Goal: Communication & Community: Connect with others

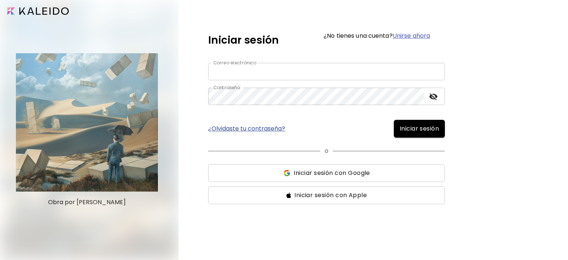
type input "**********"
click at [432, 99] on icon "toggle password visibility" at bounding box center [433, 96] width 9 height 9
click at [415, 132] on span "Iniciar sesión" at bounding box center [419, 128] width 39 height 9
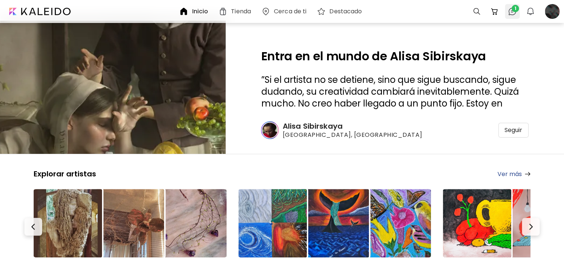
click at [515, 8] on span "1" at bounding box center [515, 8] width 7 height 7
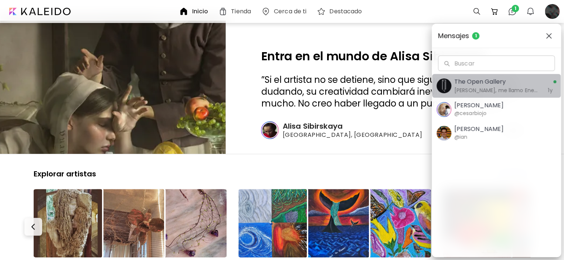
click at [503, 85] on h5 "The Open Gallery" at bounding box center [496, 81] width 85 height 9
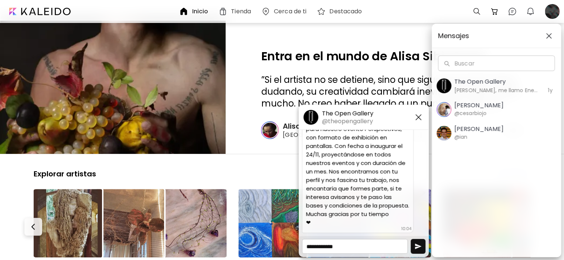
scroll to position [88, 0]
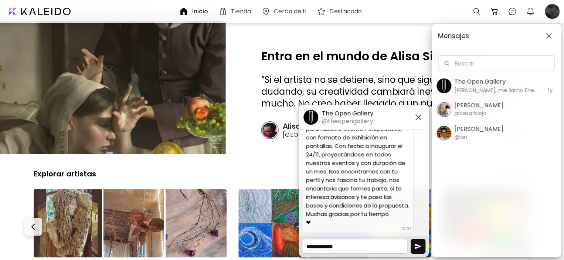
click at [358, 245] on textarea at bounding box center [355, 246] width 106 height 15
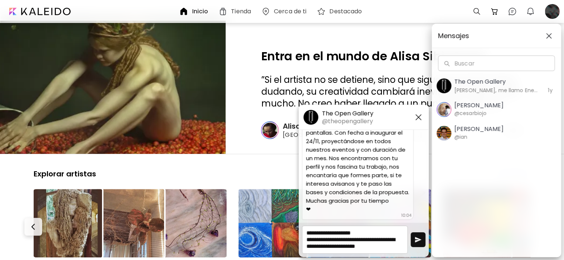
scroll to position [103, 0]
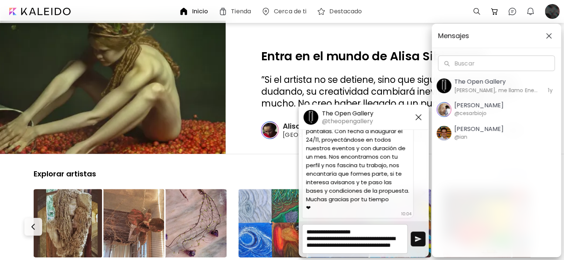
type textarea "**********"
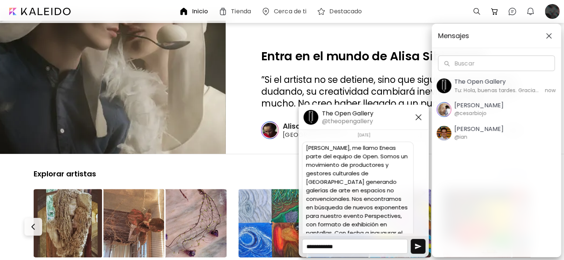
scroll to position [142, 0]
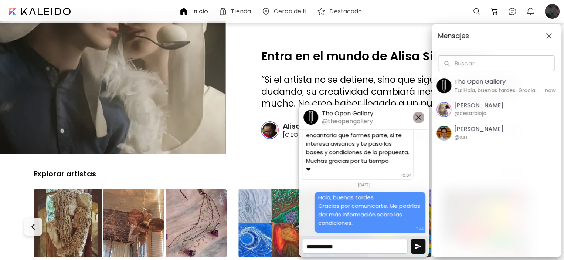
click at [419, 117] on img "button" at bounding box center [418, 117] width 9 height 9
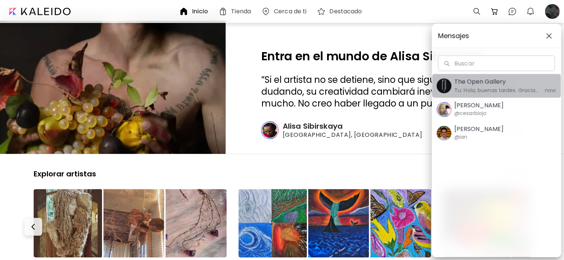
click at [512, 96] on button "The Open Gallery Tu: Hola, buenas tardes. Gracias por comunicarte. Me podrías d…" at bounding box center [496, 86] width 129 height 24
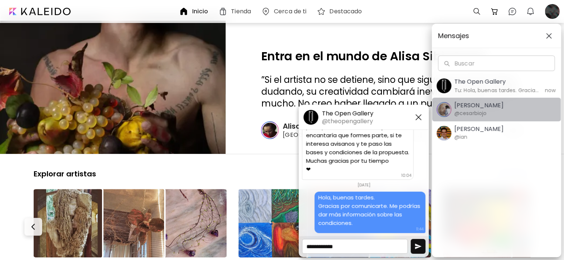
click at [484, 104] on h5 "[PERSON_NAME]" at bounding box center [478, 105] width 49 height 7
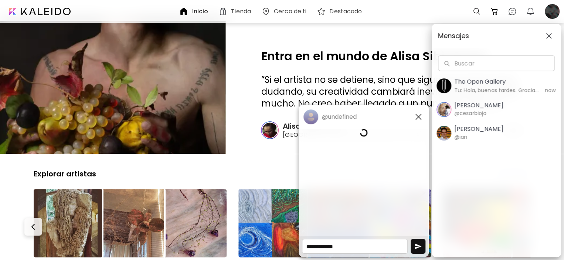
scroll to position [0, 0]
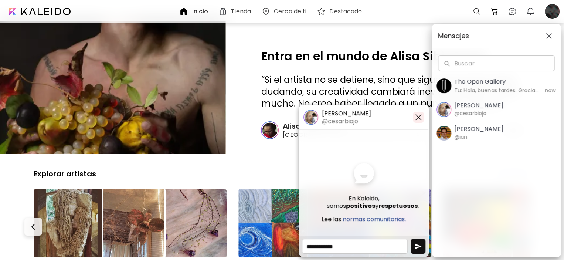
click at [418, 115] on img "button" at bounding box center [418, 117] width 9 height 9
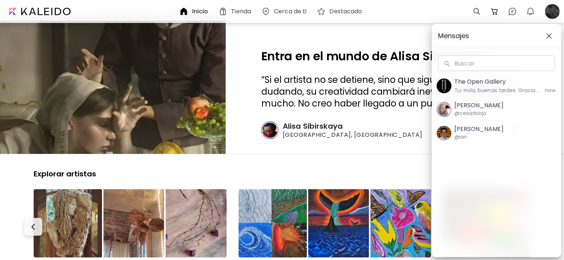
click at [555, 33] on div "Mensajes" at bounding box center [496, 36] width 129 height 24
click at [548, 34] on img "button" at bounding box center [549, 36] width 6 height 6
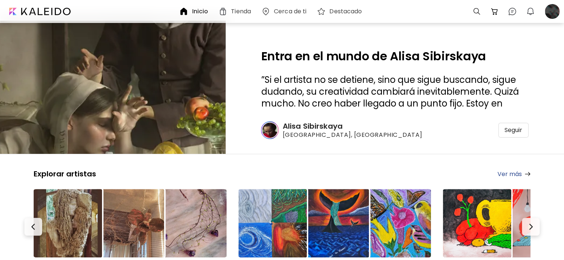
click at [202, 14] on h6 "Inicio" at bounding box center [200, 12] width 16 height 6
click at [548, 10] on div at bounding box center [552, 11] width 16 height 16
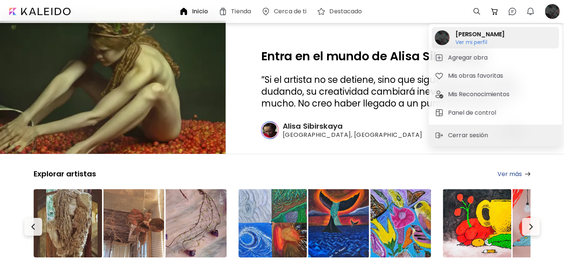
click at [478, 31] on h2 "[PERSON_NAME]" at bounding box center [479, 34] width 49 height 9
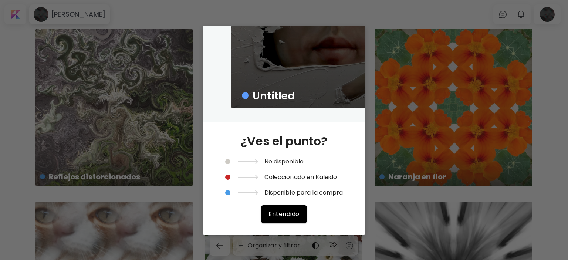
click at [532, 78] on div "Untitled ¿Ves el punto? No disponible Coleccionado en Kaleido Disponible para l…" at bounding box center [284, 130] width 568 height 260
click at [282, 218] on span "Entendido" at bounding box center [283, 214] width 31 height 8
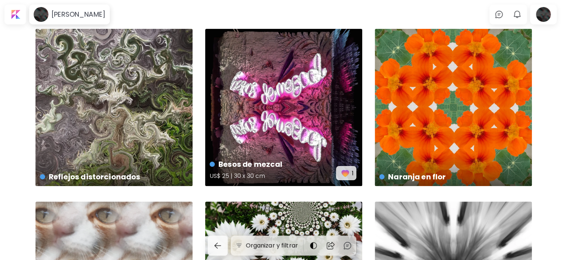
click at [345, 170] on img "button" at bounding box center [345, 173] width 10 height 10
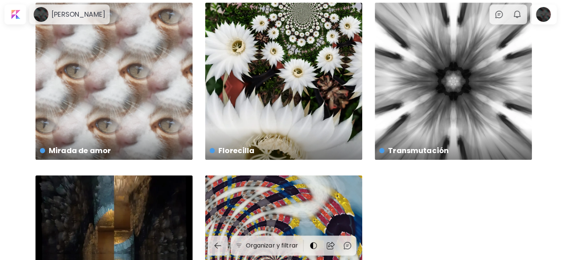
scroll to position [312, 0]
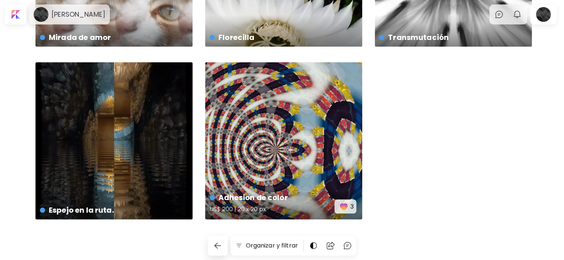
click at [345, 202] on img "button" at bounding box center [344, 206] width 10 height 10
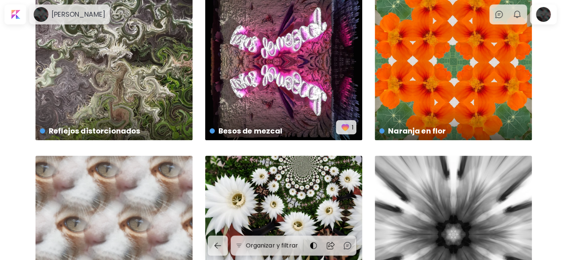
scroll to position [44, 0]
